Goal: Task Accomplishment & Management: Use online tool/utility

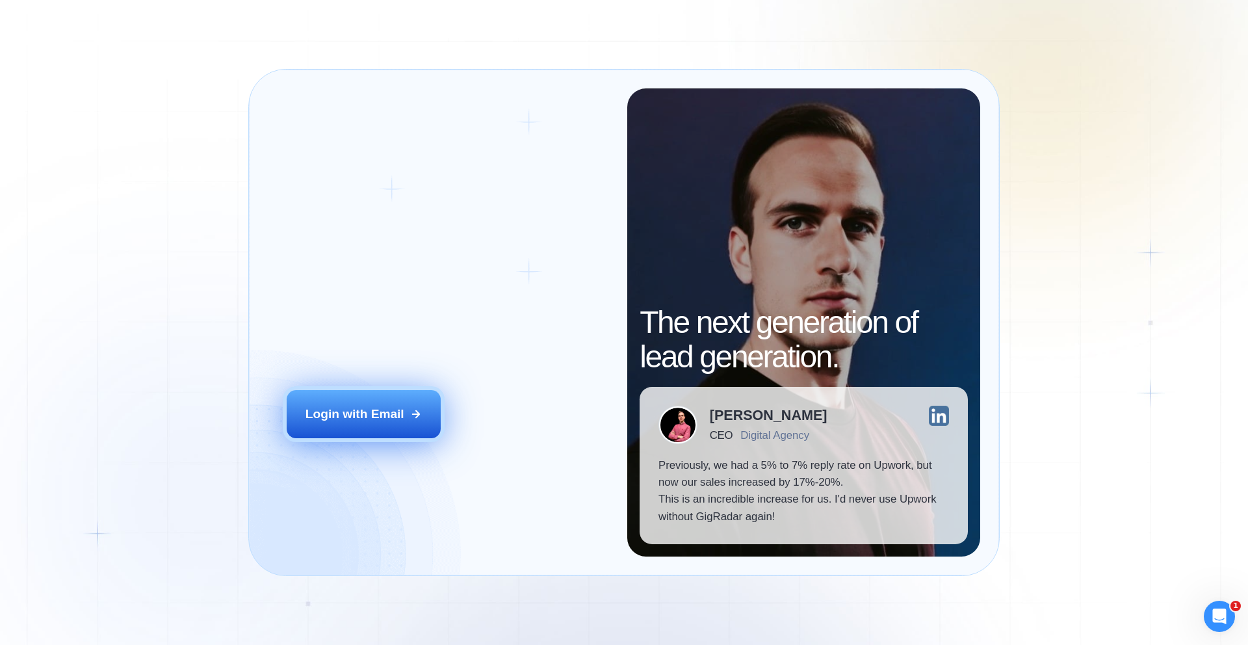
click at [369, 406] on div "Login with Email" at bounding box center [354, 414] width 99 height 17
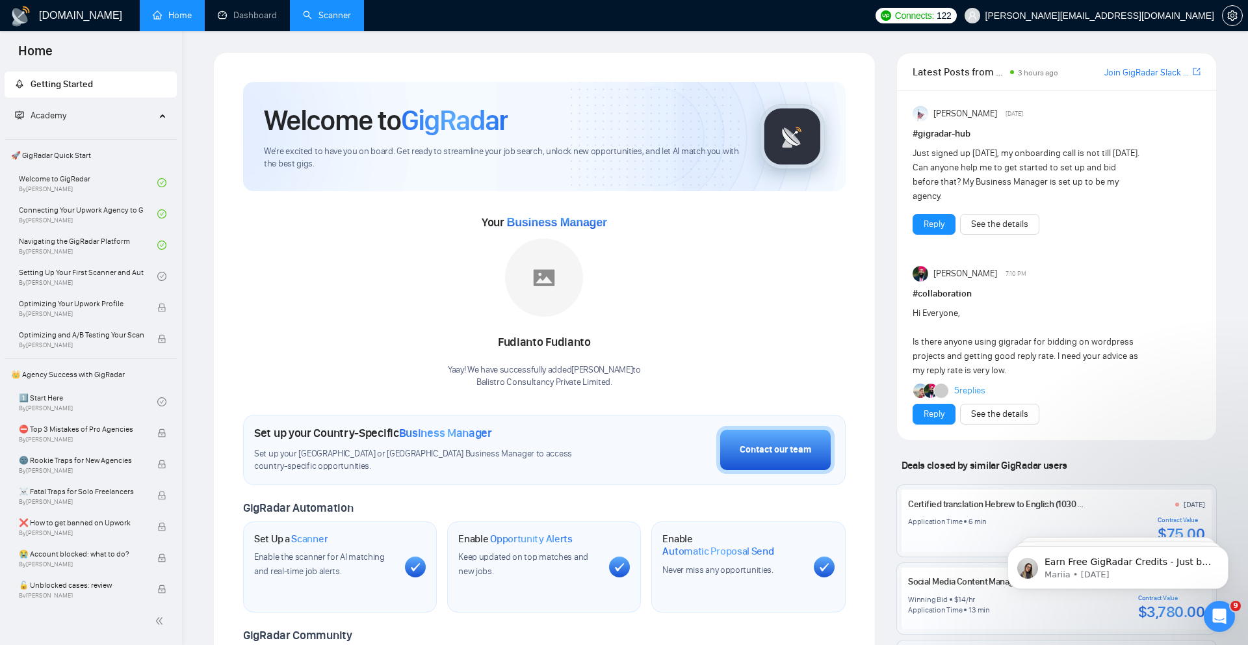
click at [324, 10] on link "Scanner" at bounding box center [327, 15] width 48 height 11
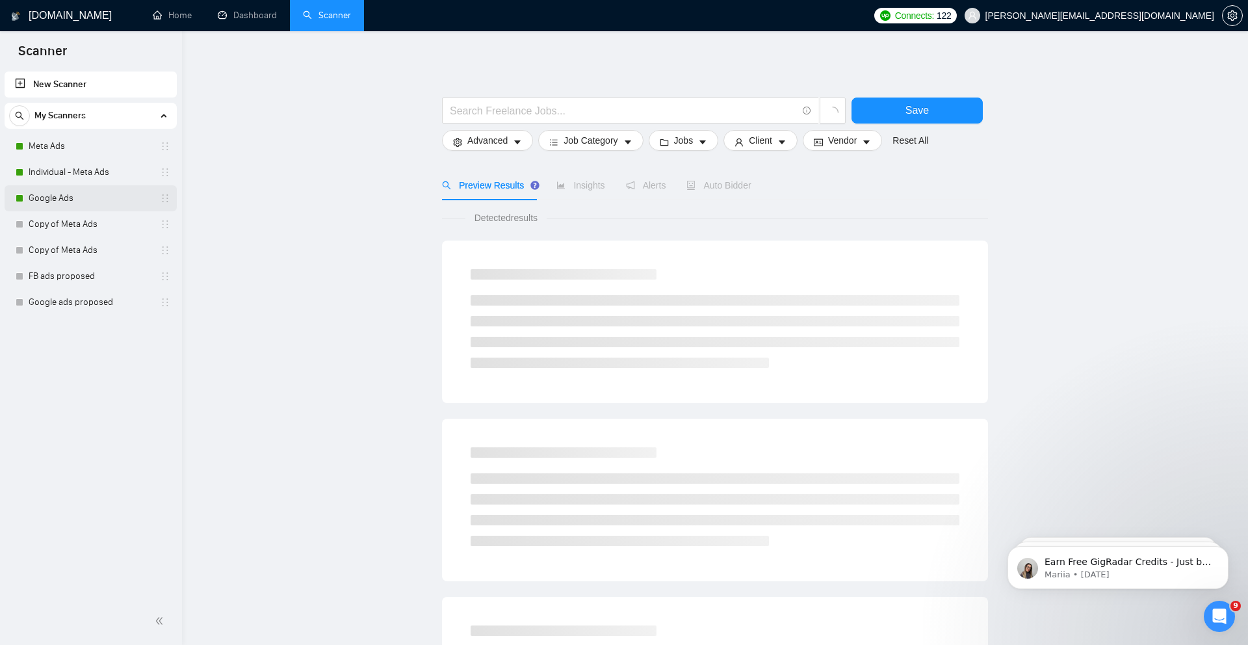
click at [79, 198] on link "Google Ads" at bounding box center [90, 198] width 123 height 26
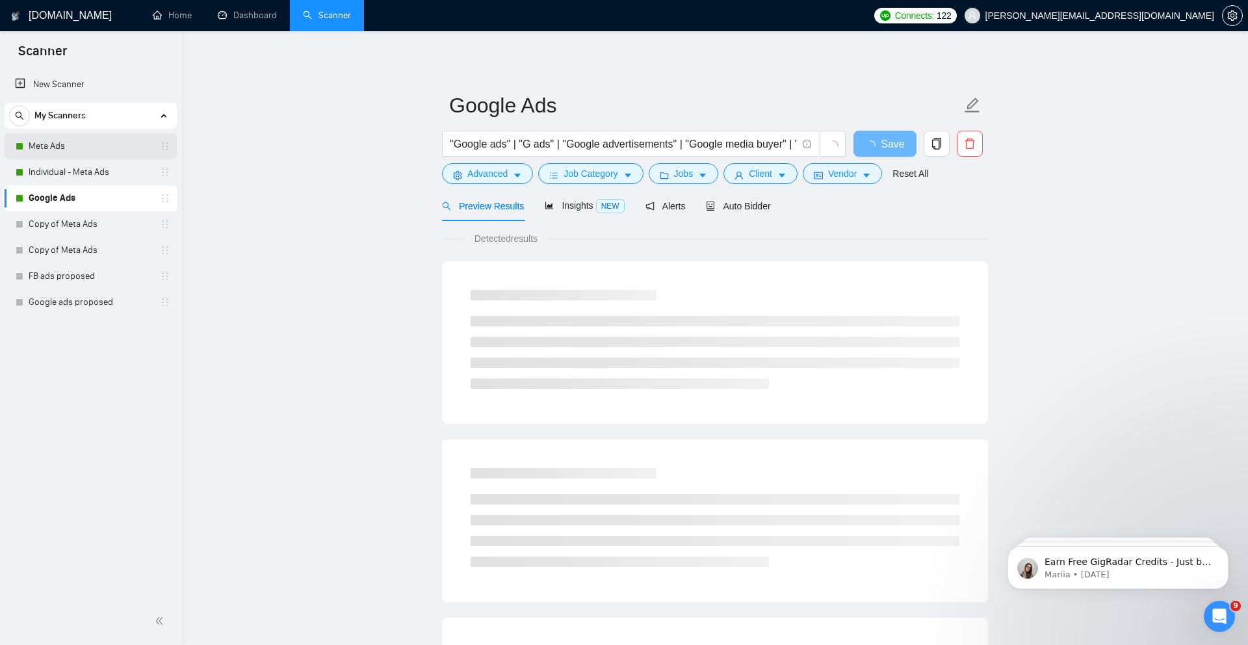
click at [70, 153] on link "Meta Ads" at bounding box center [90, 146] width 123 height 26
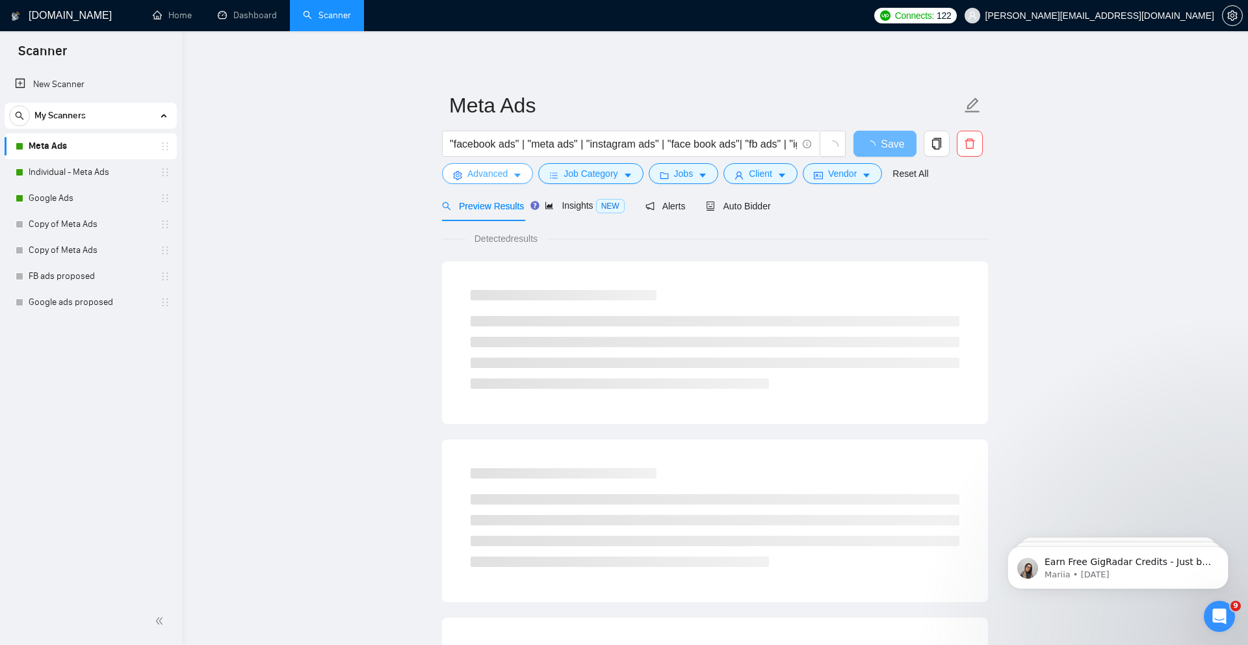
click at [502, 177] on span "Advanced" at bounding box center [487, 173] width 40 height 14
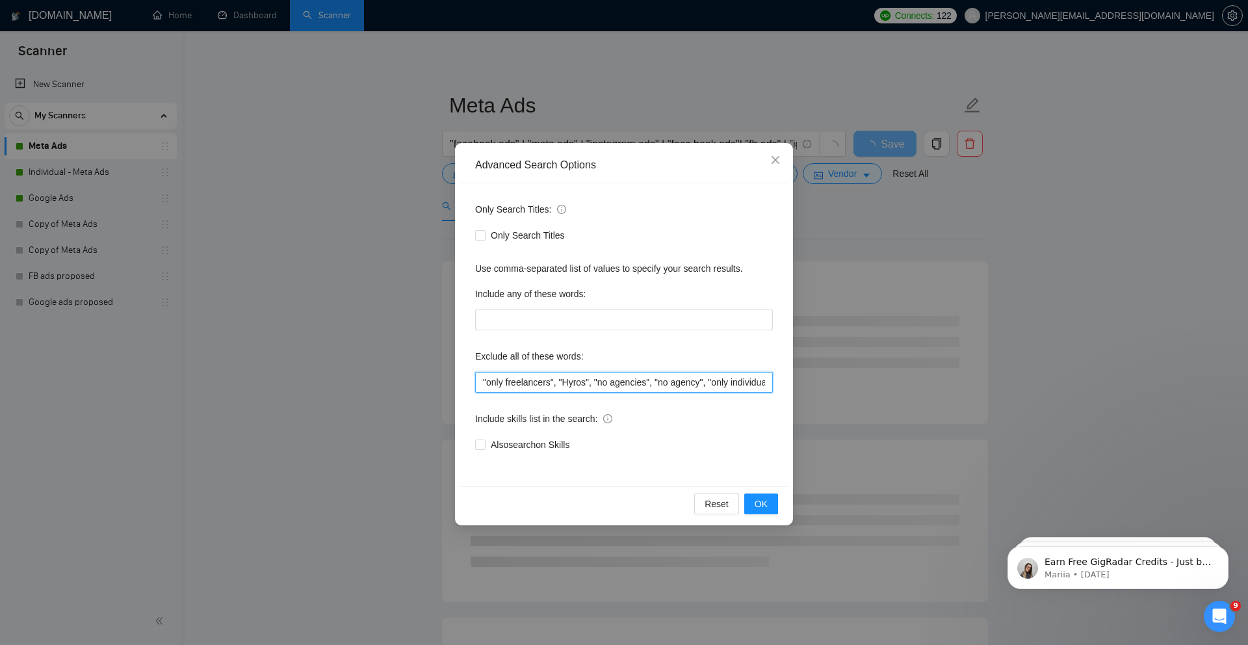
click at [599, 381] on input ""only freelancers", "Hyros", "no agencies", "no agency", "only individuals", "o…" at bounding box center [624, 382] width 298 height 21
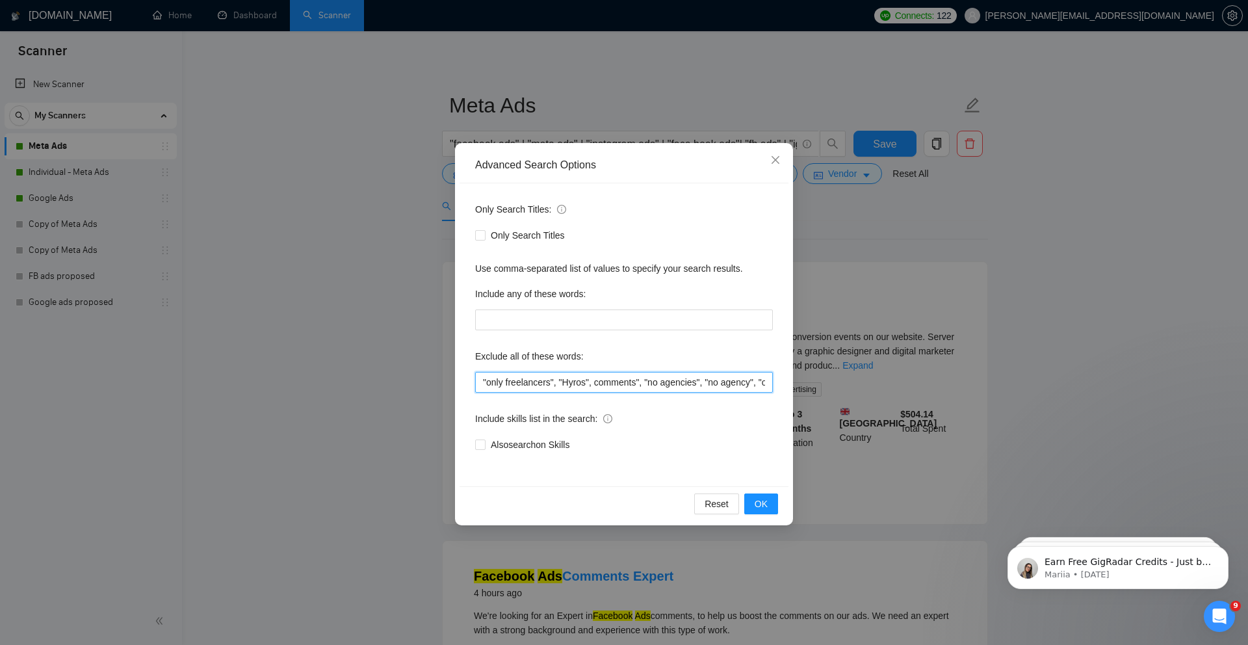
click at [599, 382] on input ""only freelancers", "Hyros", comments", "no agencies", "no agency", "only indiv…" at bounding box center [624, 382] width 298 height 21
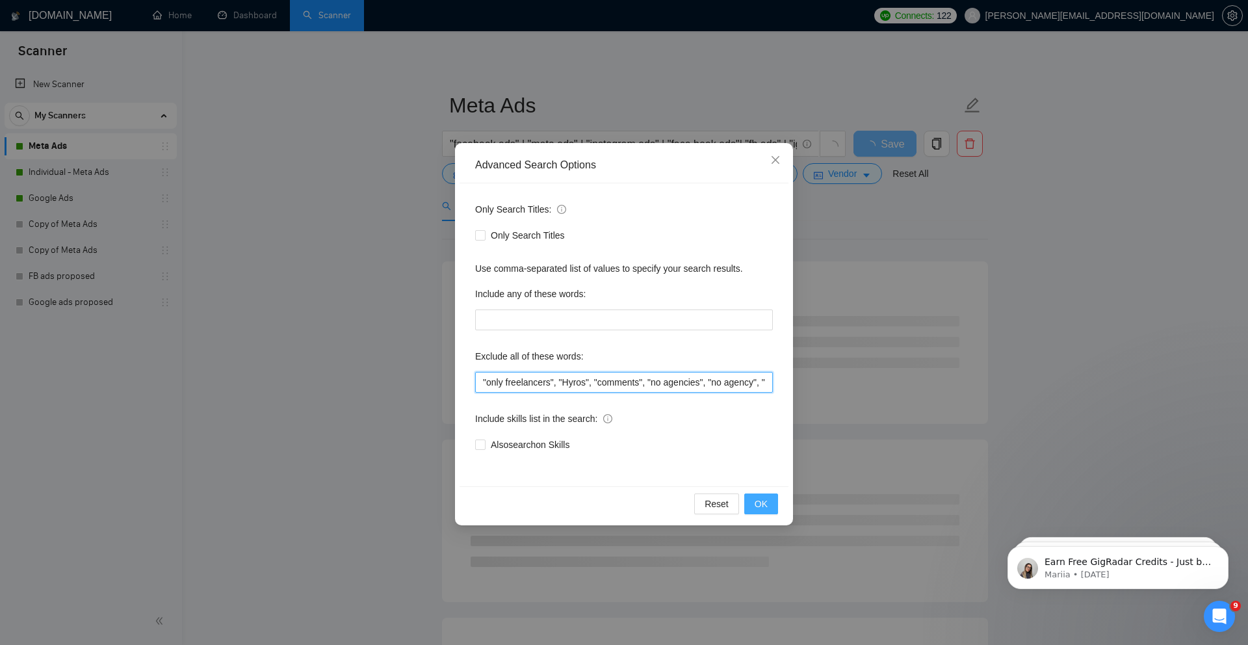
type input ""only freelancers", "Hyros", "comments", "no agencies", "no agency", "only indi…"
click at [768, 510] on button "OK" at bounding box center [761, 503] width 34 height 21
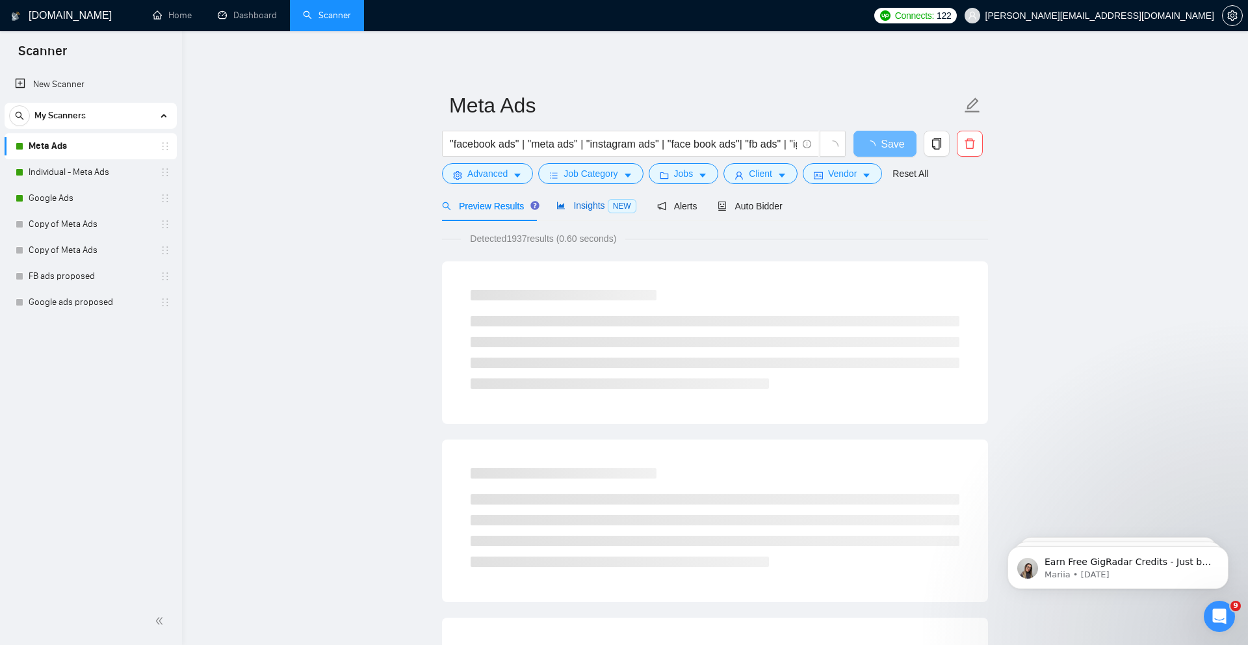
click at [591, 207] on span "Insights NEW" at bounding box center [595, 205] width 79 height 10
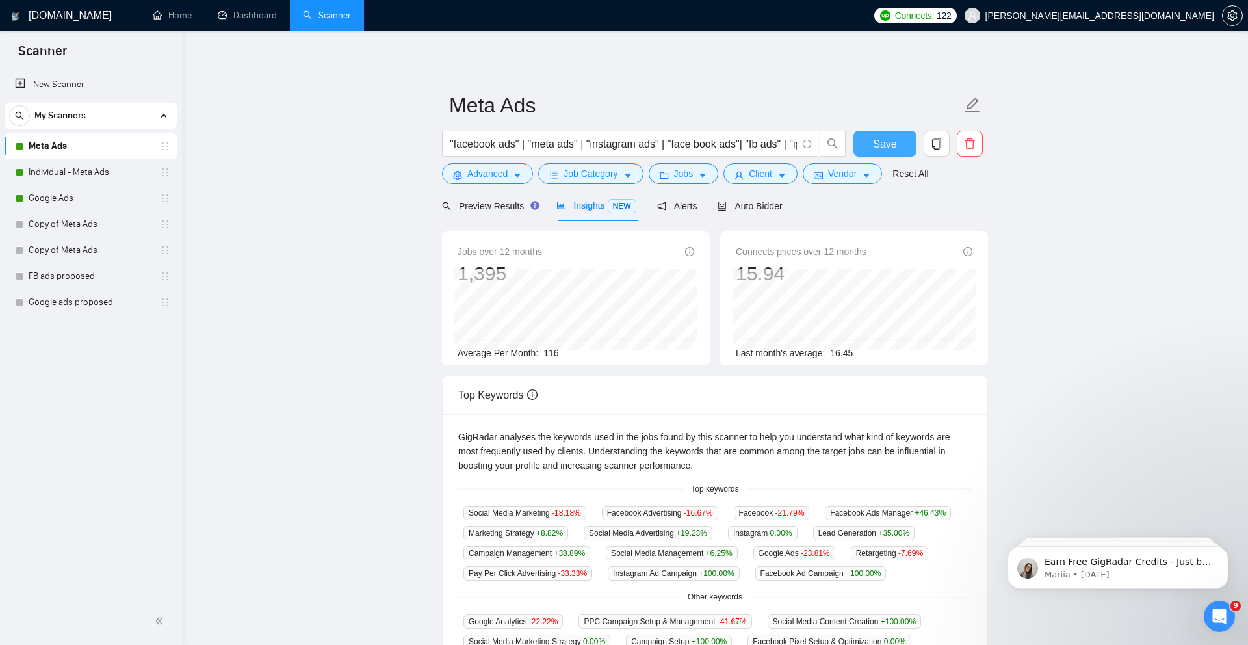
click at [894, 144] on span "Save" at bounding box center [884, 144] width 23 height 16
